Goal: Book appointment/travel/reservation

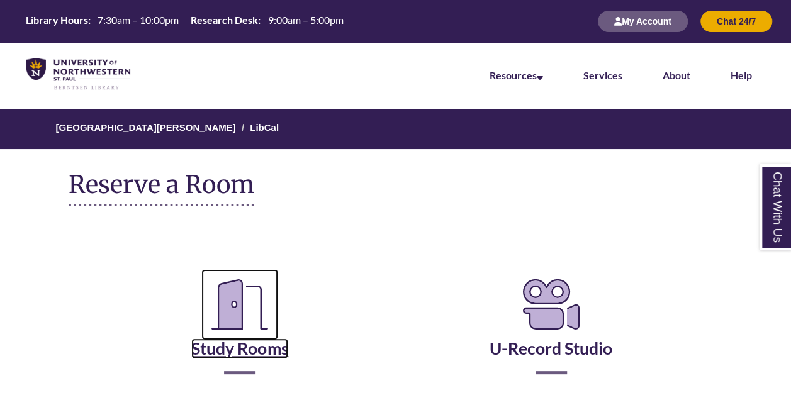
click at [262, 351] on link "Study Rooms" at bounding box center [239, 333] width 97 height 52
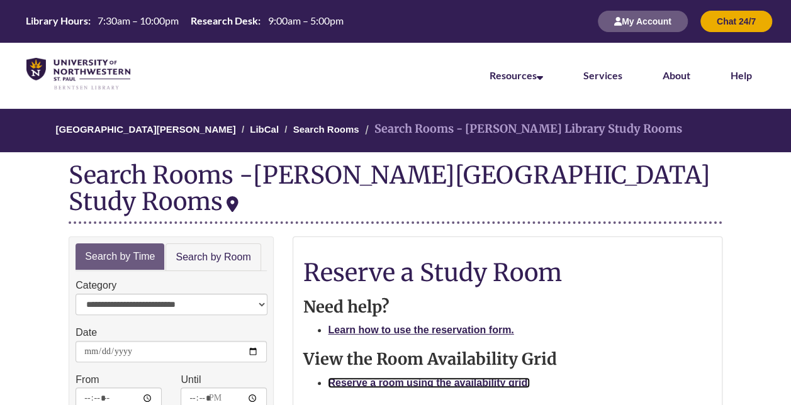
click at [389, 378] on strong "Reserve a room using the availability grid." at bounding box center [429, 383] width 202 height 11
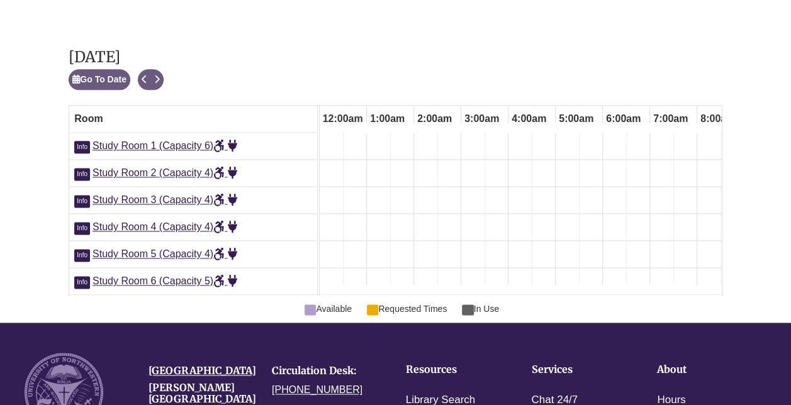
scroll to position [0, 661]
